Goal: Ask a question

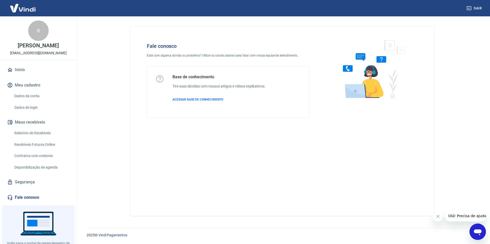
click at [27, 198] on link "Fale conosco" at bounding box center [38, 197] width 64 height 11
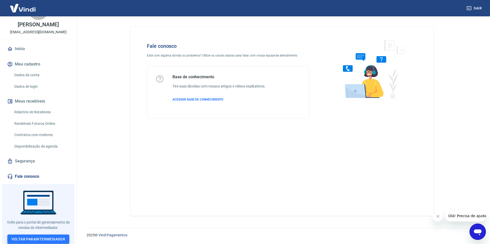
click at [49, 238] on link "Voltar para Intermediador" at bounding box center [38, 239] width 62 height 9
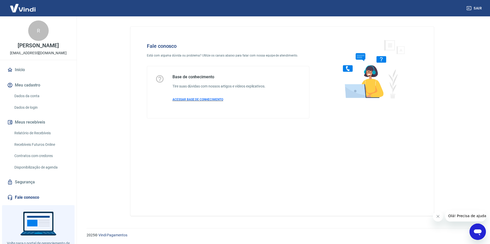
click at [202, 100] on span "ACESSAR BASE DE CONHECIMENTO" at bounding box center [197, 100] width 51 height 4
click at [475, 9] on button "Sair" at bounding box center [474, 8] width 18 height 9
